Goal: Find specific page/section: Find specific page/section

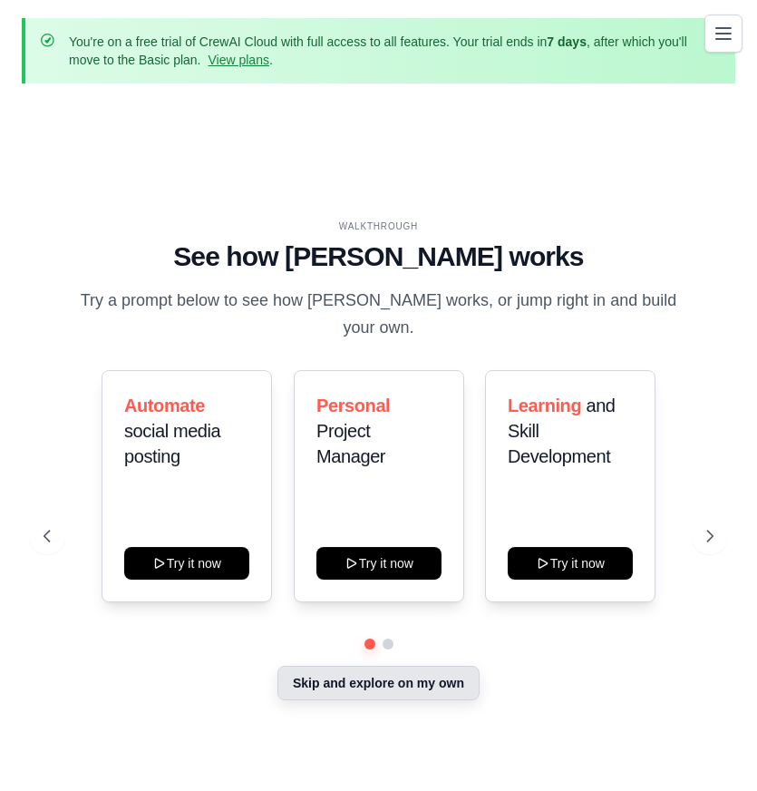
click at [439, 670] on button "Skip and explore on my own" at bounding box center [378, 682] width 202 height 34
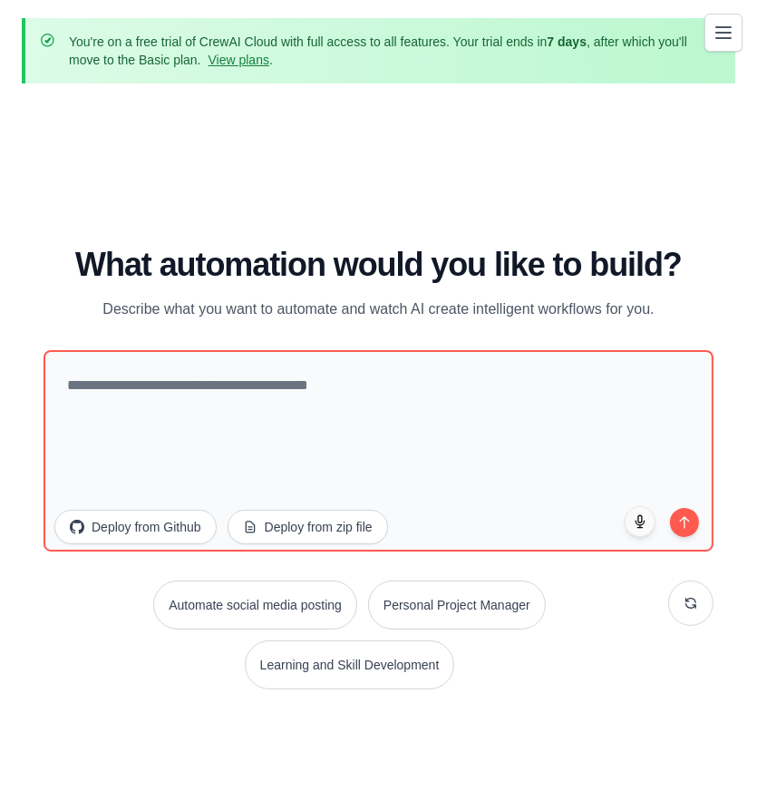
click at [724, 35] on icon "Toggle navigation" at bounding box center [724, 33] width 22 height 22
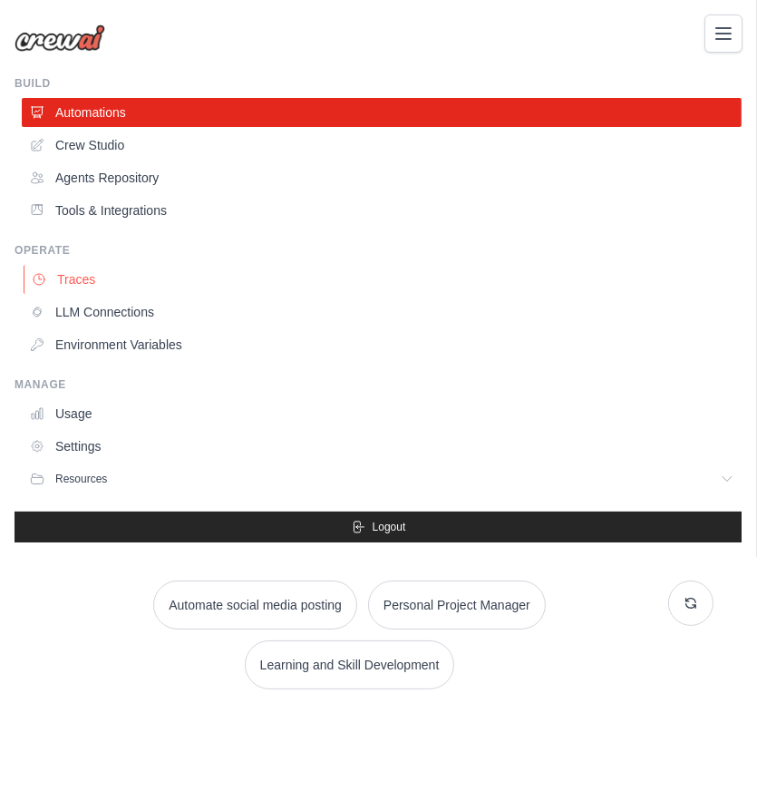
click at [70, 276] on link "Traces" at bounding box center [384, 279] width 720 height 29
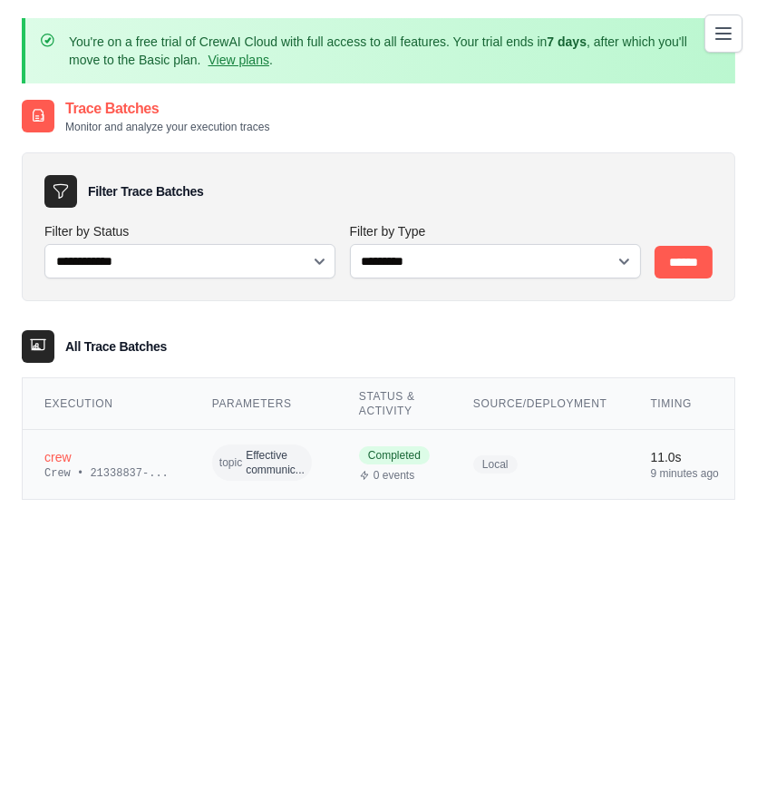
click at [160, 472] on td "crew Crew • 21338837-..." at bounding box center [107, 464] width 168 height 70
